Goal: Task Accomplishment & Management: Manage account settings

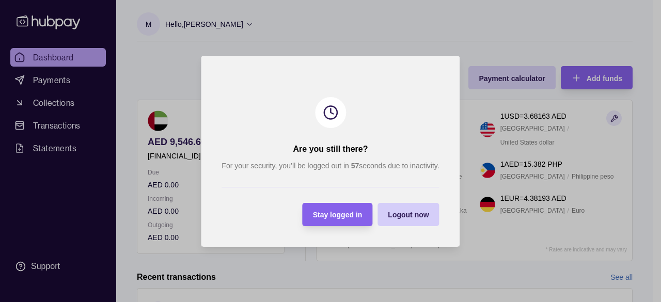
click at [402, 220] on div "Logout now" at bounding box center [408, 214] width 41 height 12
